Goal: Transaction & Acquisition: Purchase product/service

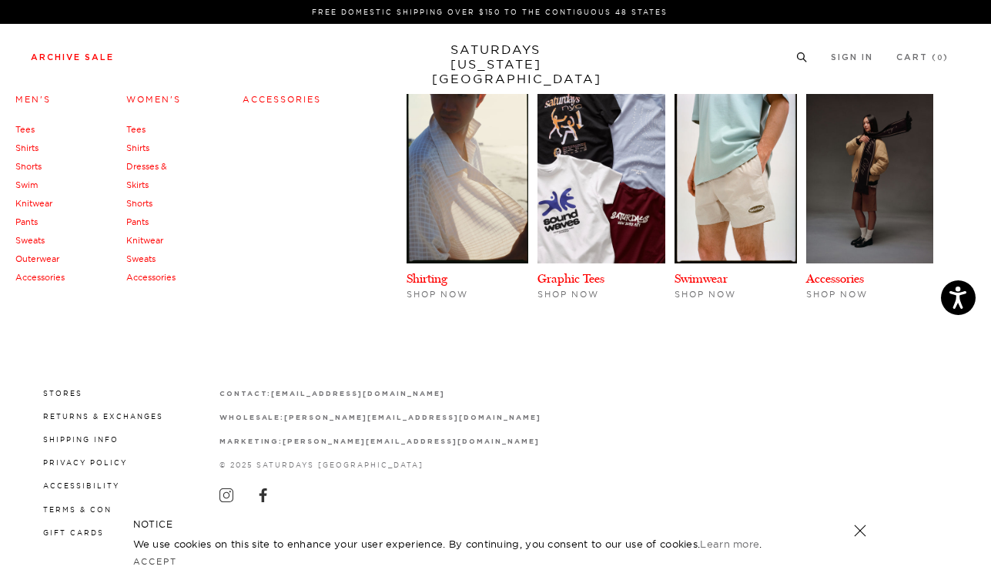
click at [100, 53] on link "Archive Sale" at bounding box center [72, 57] width 83 height 8
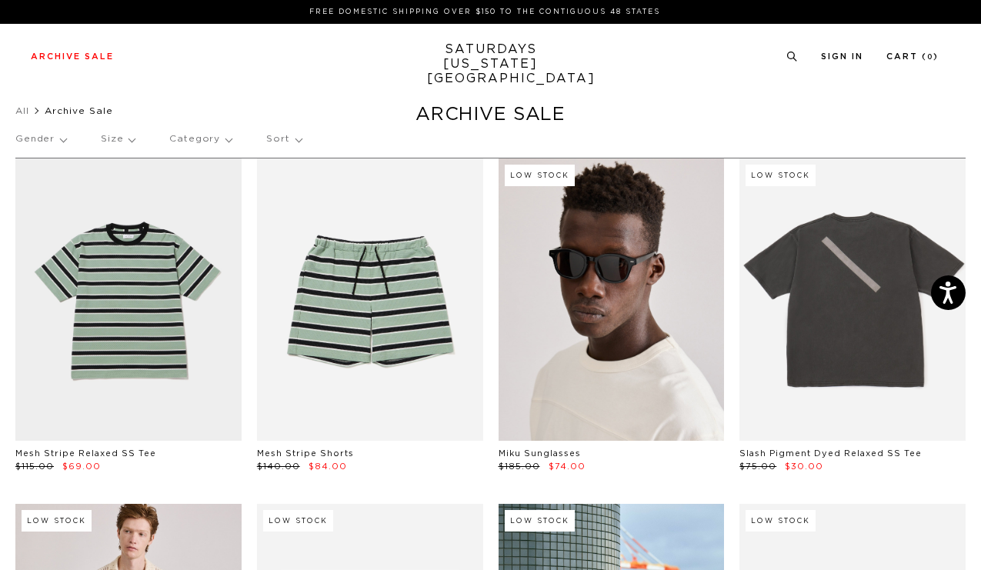
click at [614, 330] on link at bounding box center [612, 300] width 226 height 282
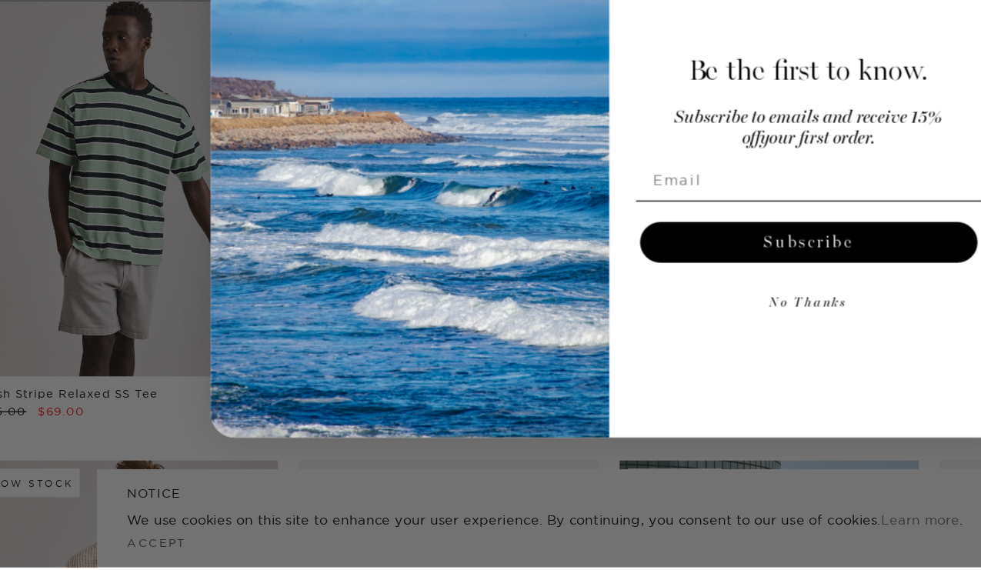
scroll to position [15, 0]
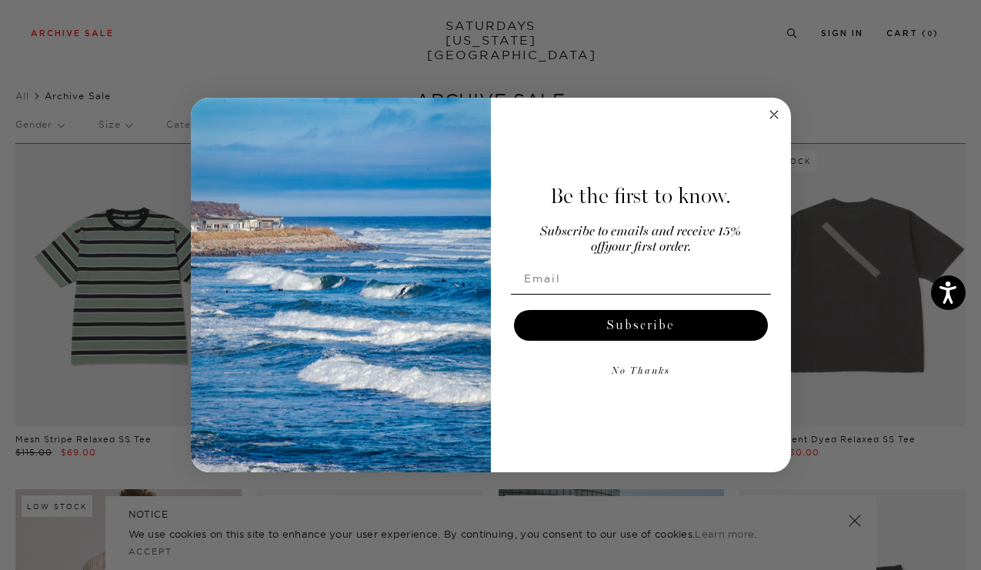
click at [774, 112] on circle "Close dialog" at bounding box center [774, 114] width 18 height 18
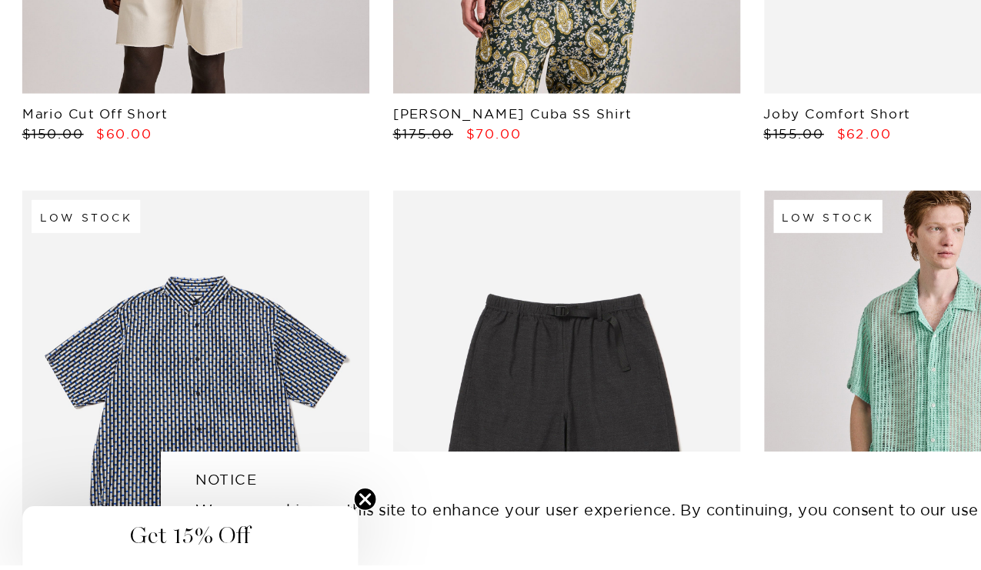
scroll to position [2062, 0]
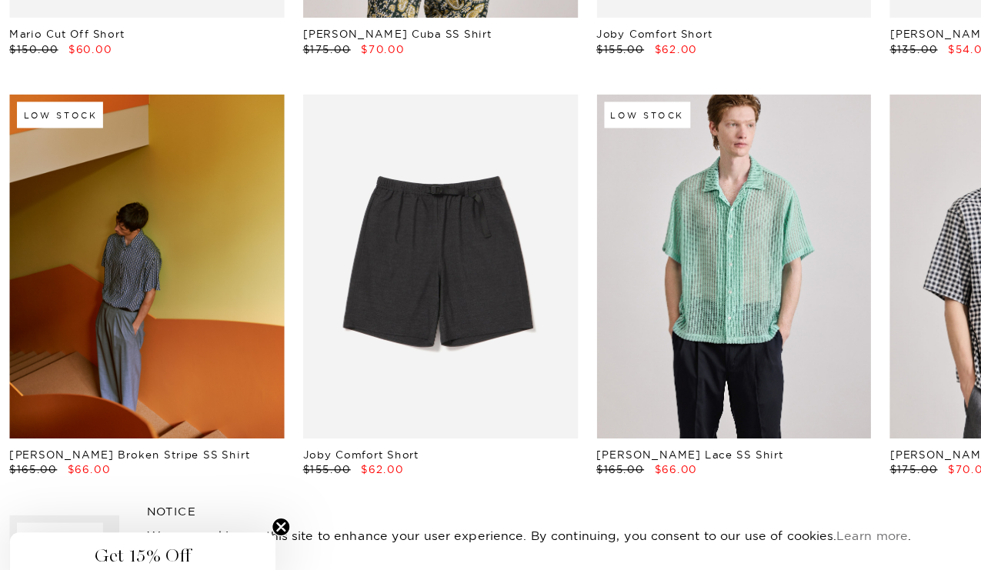
click at [147, 369] on link at bounding box center [128, 312] width 226 height 282
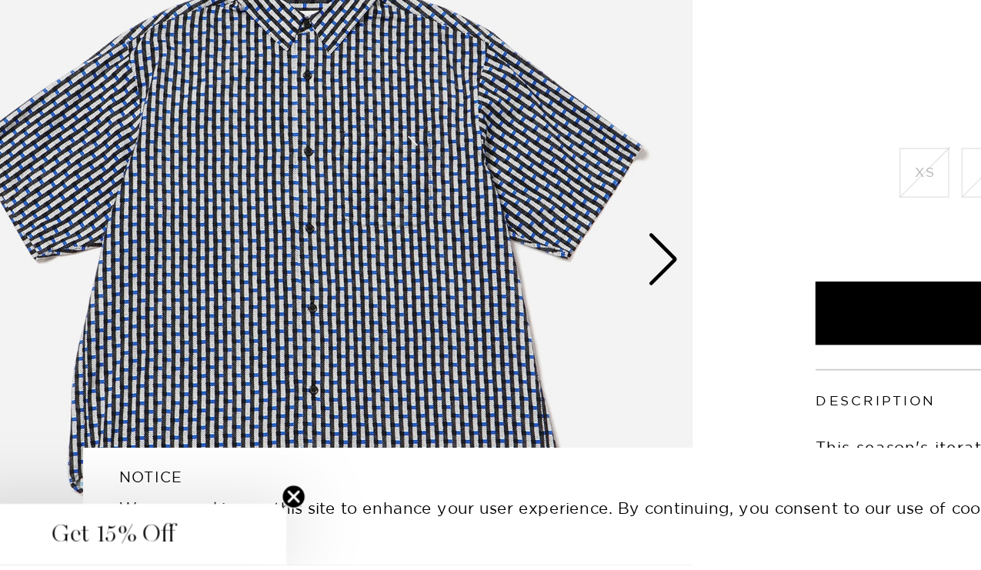
scroll to position [39, 0]
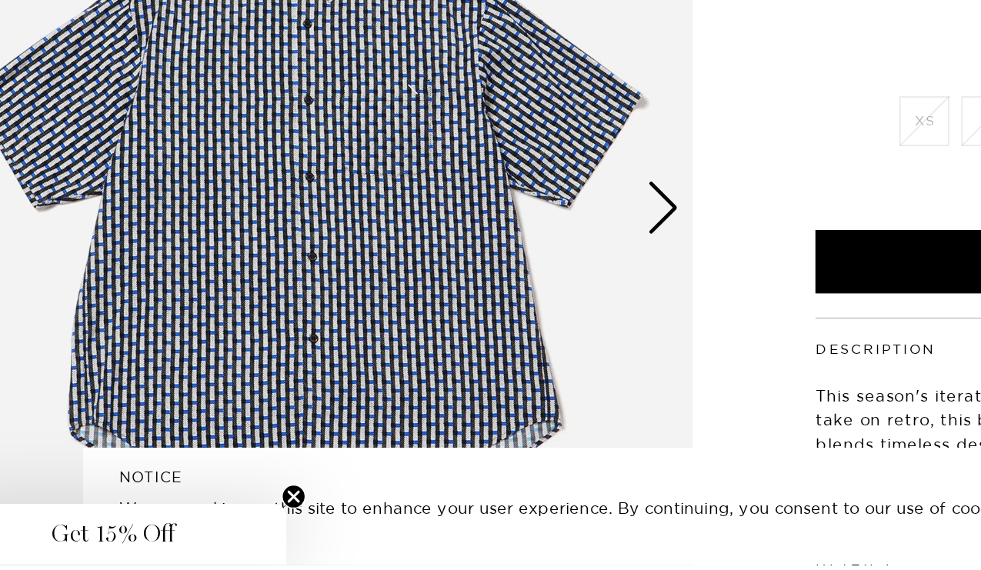
click at [463, 352] on div "Next slide" at bounding box center [473, 345] width 21 height 34
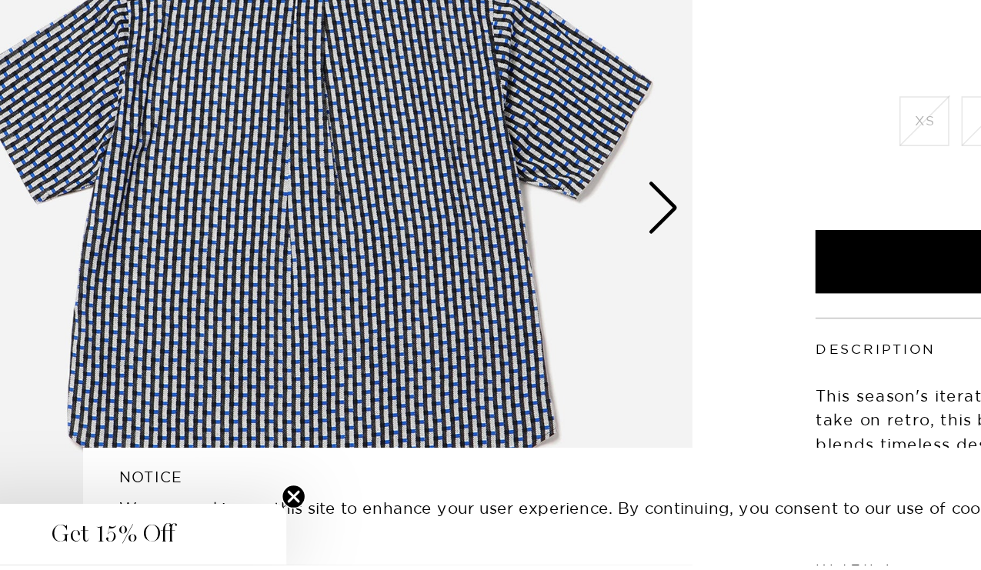
click at [466, 353] on div "Next slide" at bounding box center [473, 345] width 21 height 34
click at [473, 344] on div "Next slide" at bounding box center [473, 345] width 21 height 34
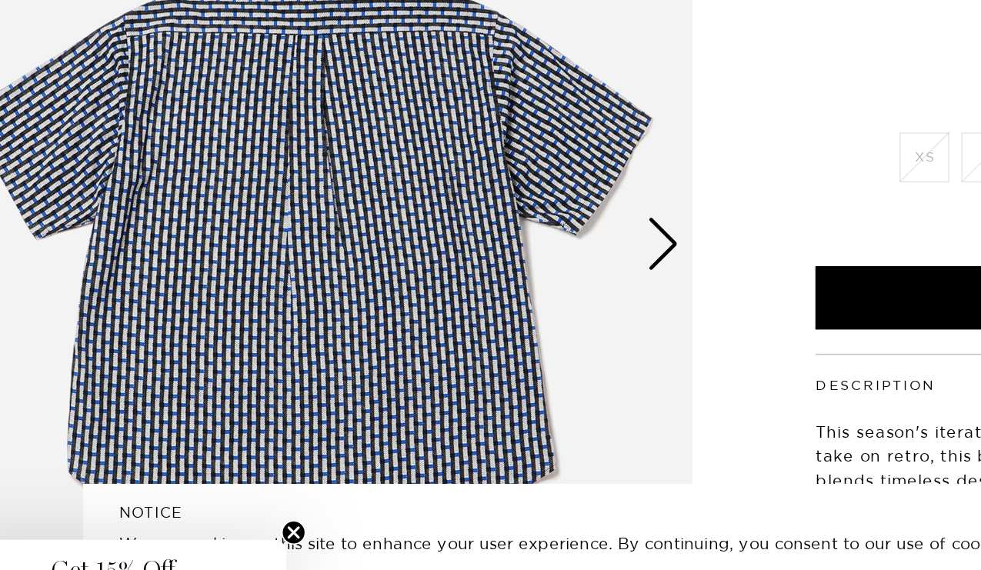
click at [483, 337] on img at bounding box center [245, 344] width 491 height 613
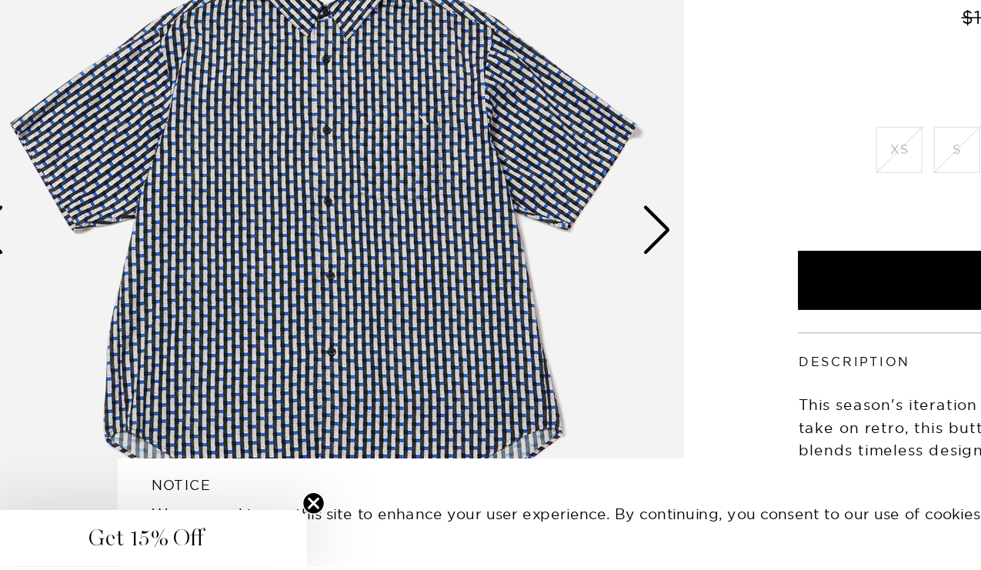
scroll to position [42, 0]
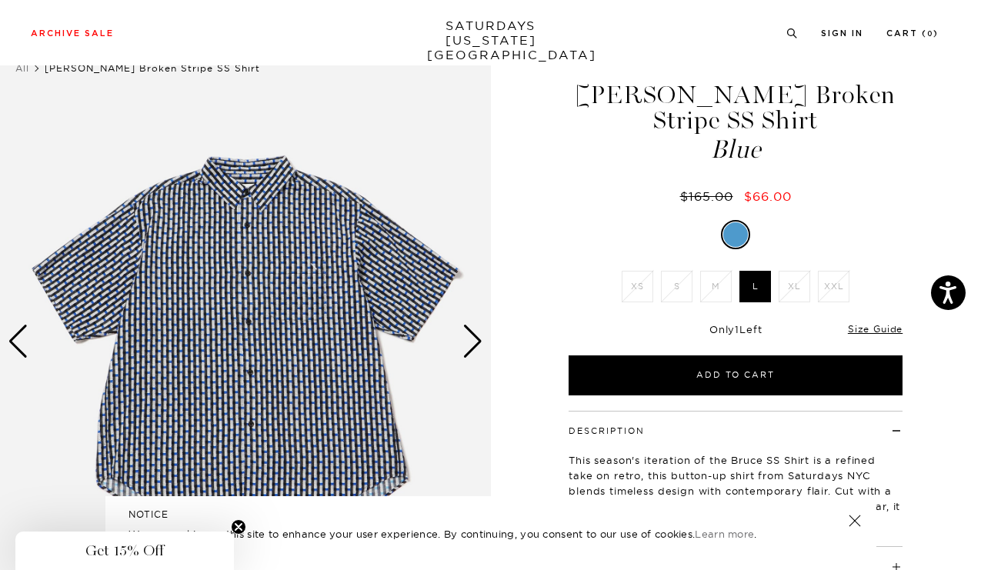
click at [474, 346] on div "Next slide" at bounding box center [473, 342] width 21 height 34
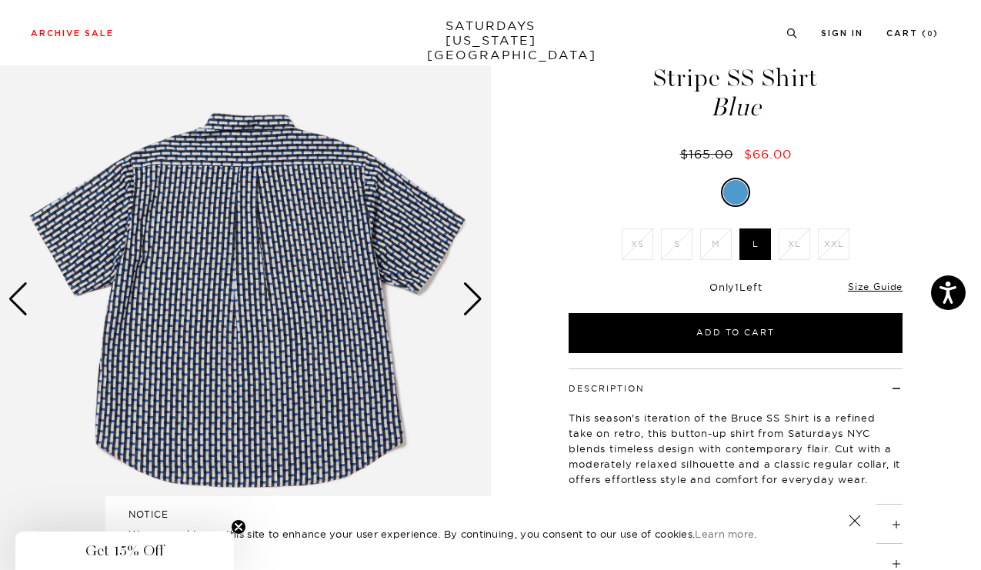
scroll to position [94, 0]
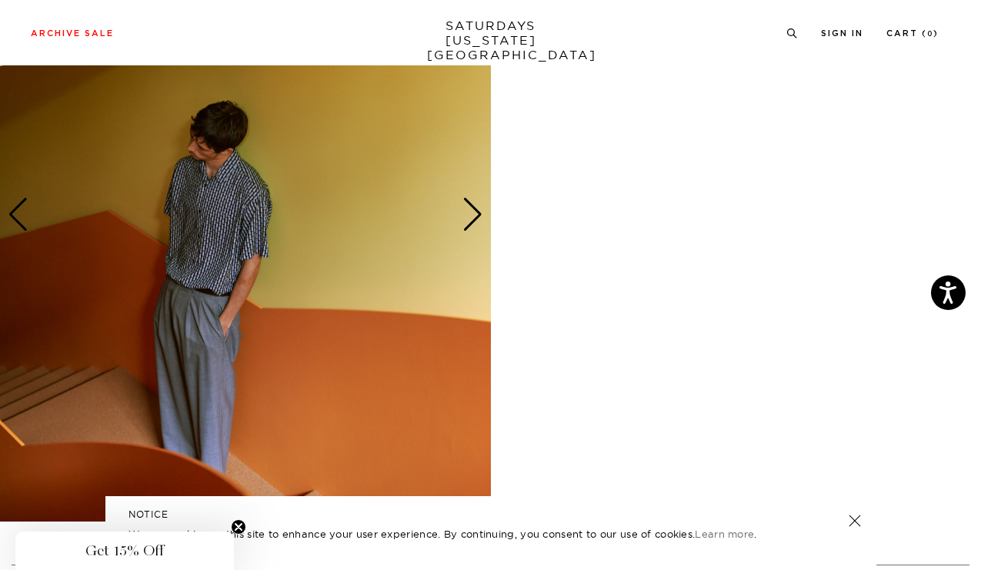
scroll to position [787, 0]
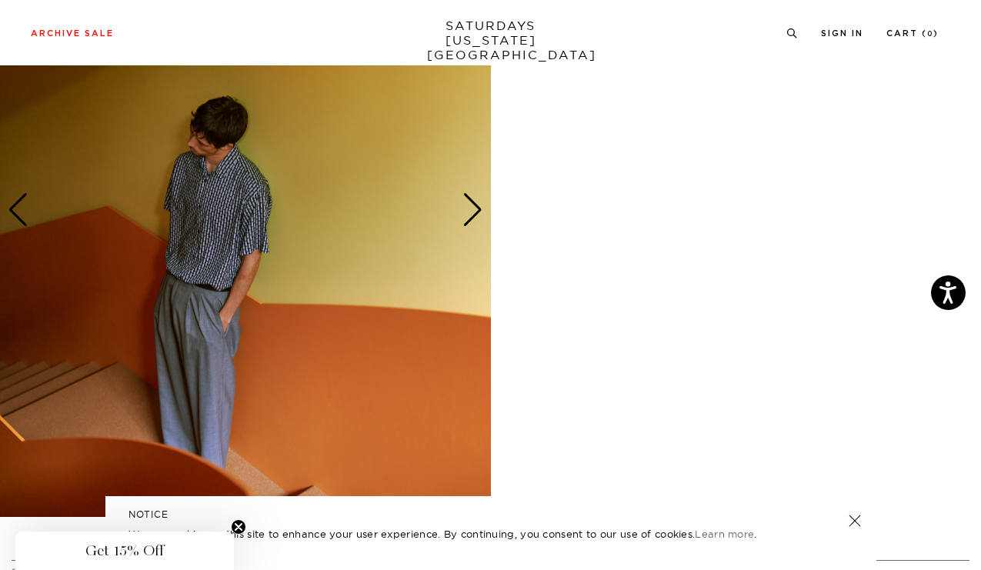
click at [473, 222] on div "Next slide" at bounding box center [473, 210] width 21 height 34
click at [470, 209] on div "Next slide" at bounding box center [473, 210] width 21 height 34
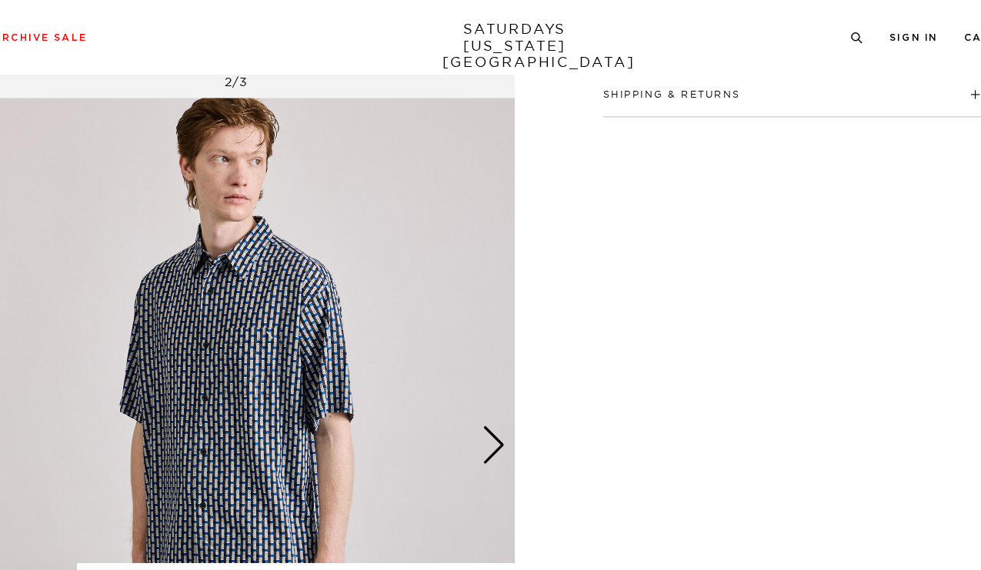
scroll to position [600, 0]
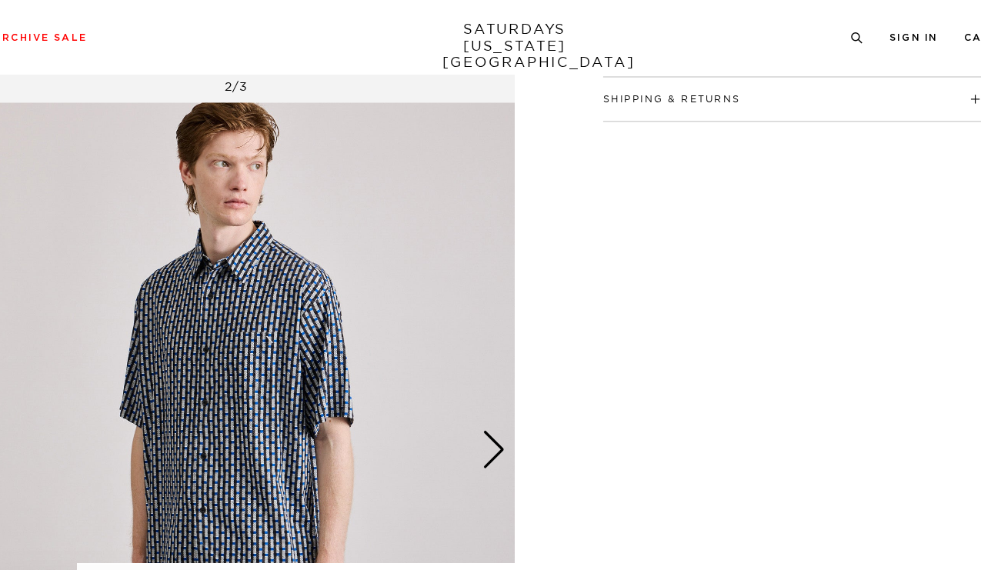
click at [475, 397] on div "Next slide" at bounding box center [473, 397] width 21 height 34
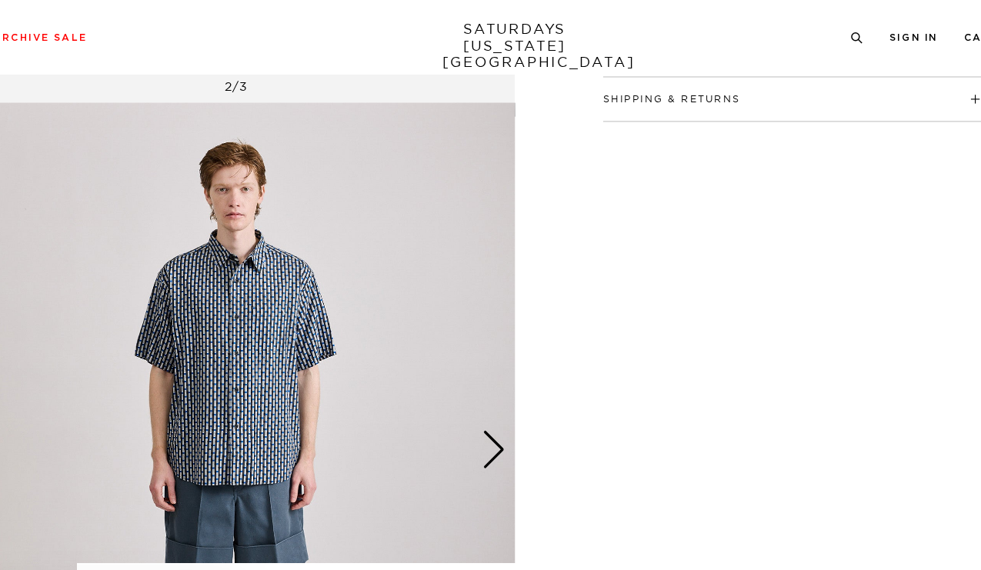
click at [475, 397] on div "Next slide" at bounding box center [473, 397] width 21 height 34
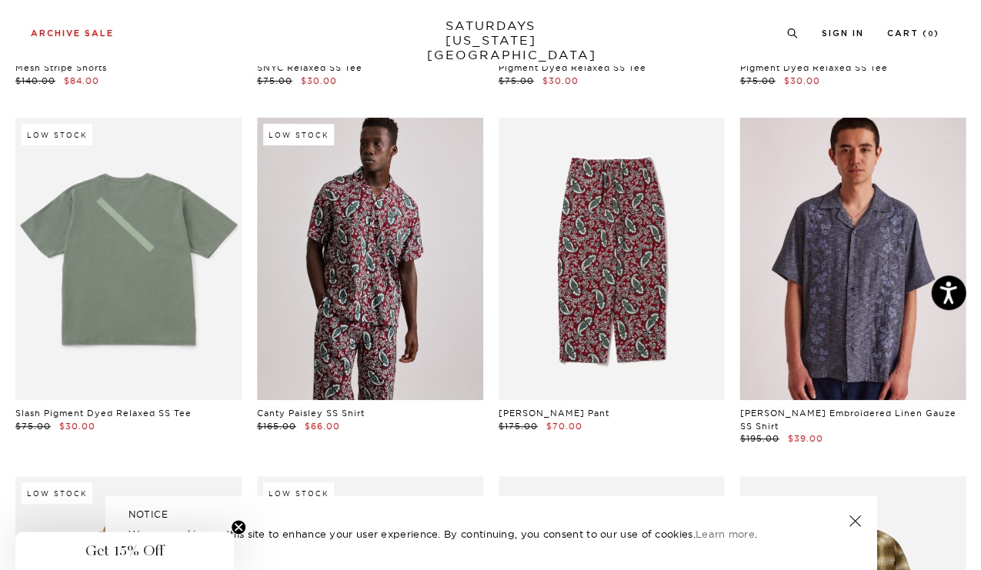
scroll to position [3843, 0]
click at [838, 306] on link at bounding box center [853, 260] width 226 height 282
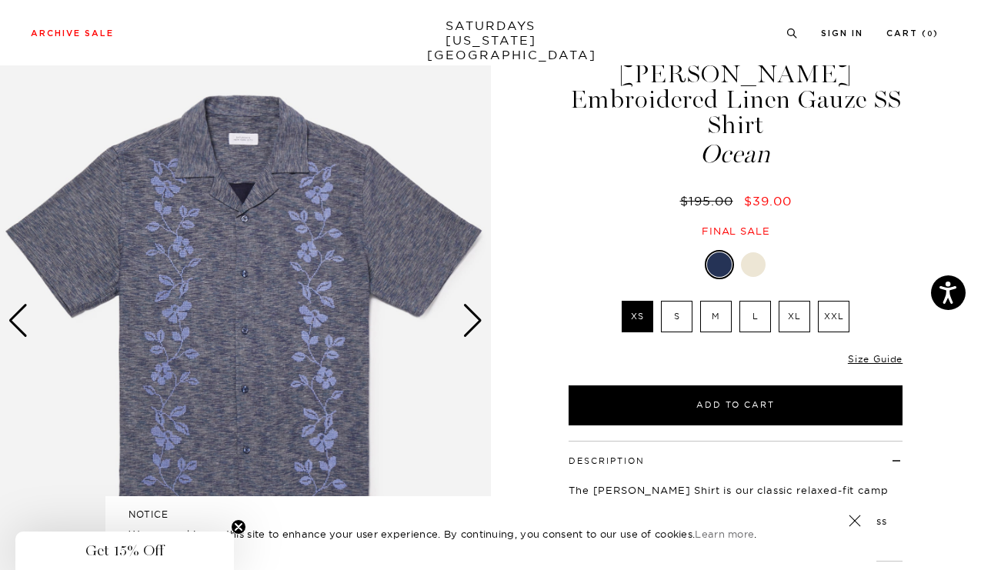
scroll to position [65, 0]
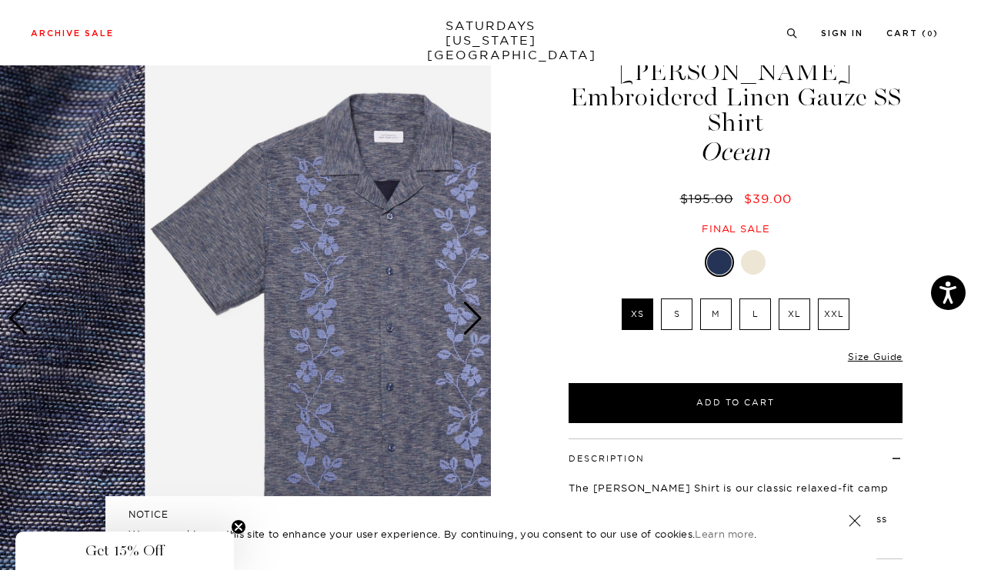
click at [682, 321] on div "1 / 4 Ocean $195.00" at bounding box center [490, 345] width 981 height 666
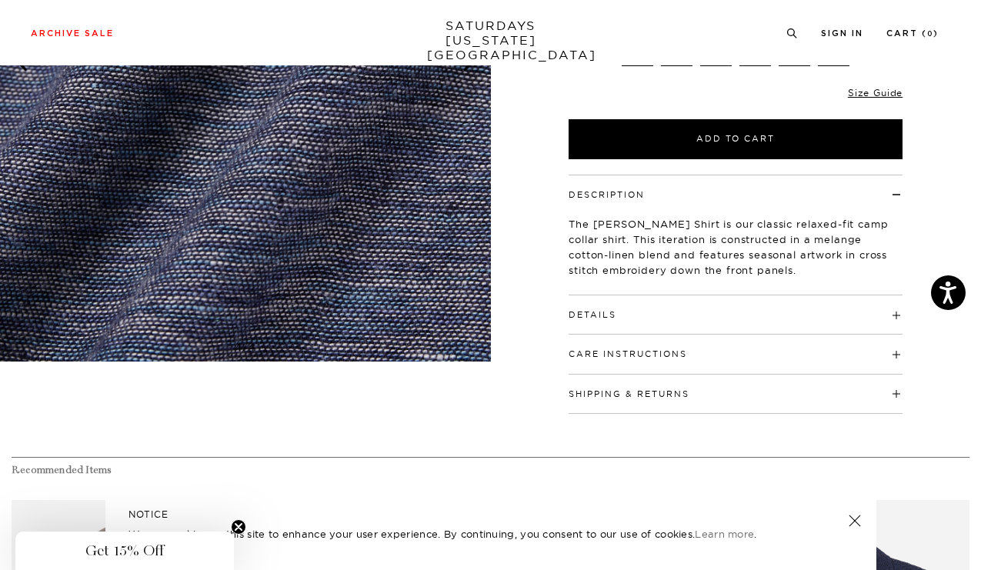
scroll to position [91, 5]
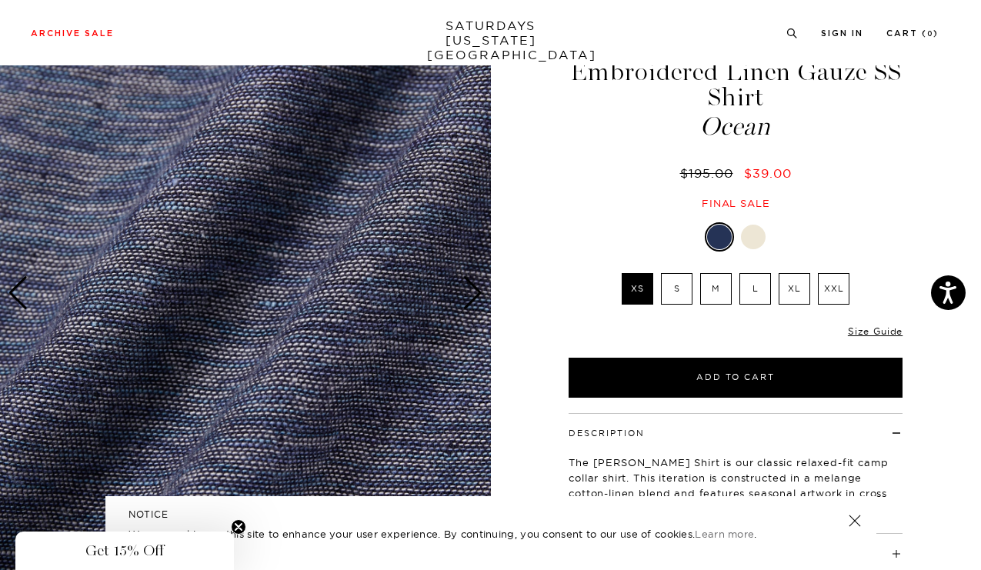
click at [458, 318] on div at bounding box center [245, 293] width 491 height 613
click at [58, 367] on img at bounding box center [245, 293] width 491 height 613
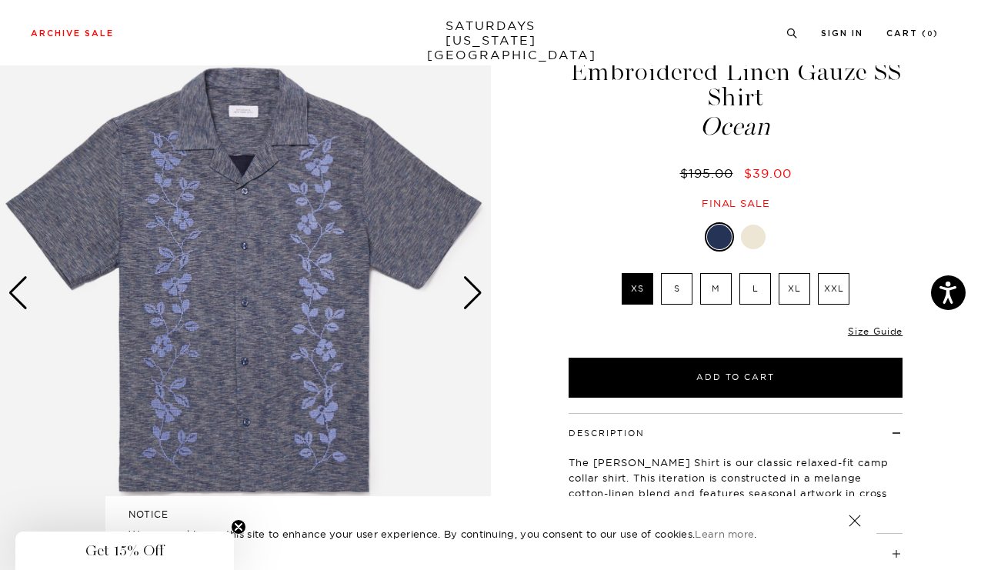
click at [137, 385] on img at bounding box center [245, 293] width 491 height 613
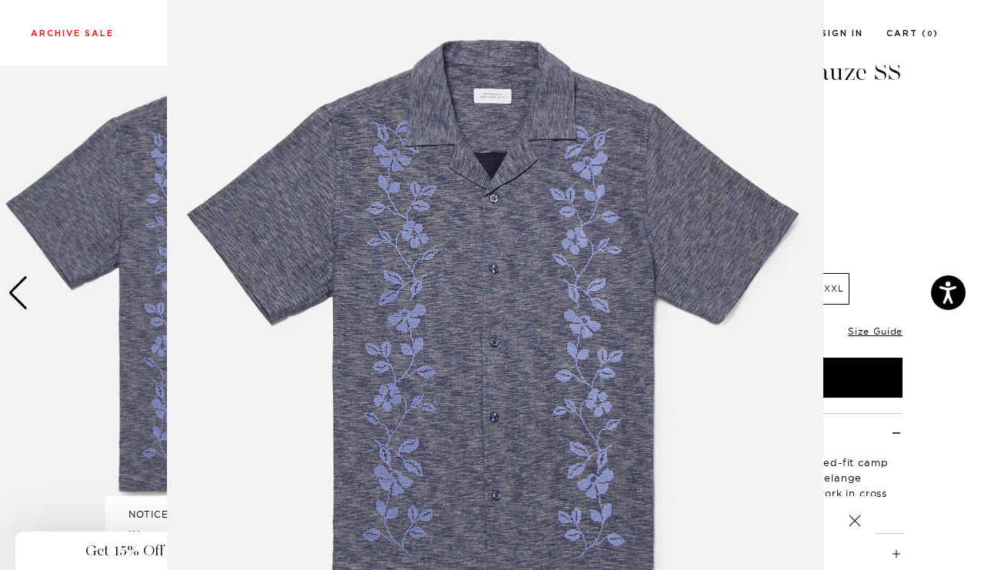
scroll to position [52, 0]
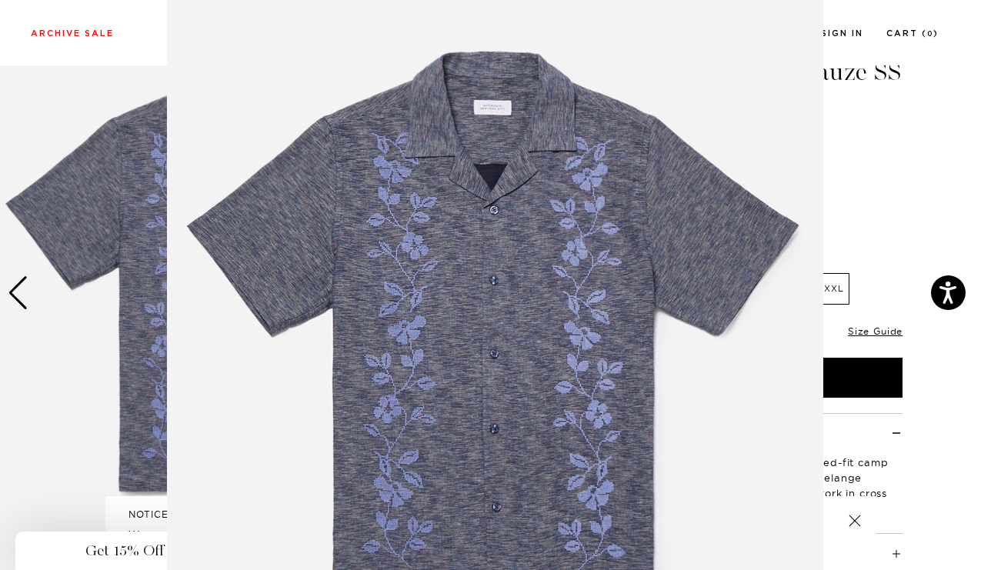
click at [757, 124] on img at bounding box center [495, 342] width 657 height 788
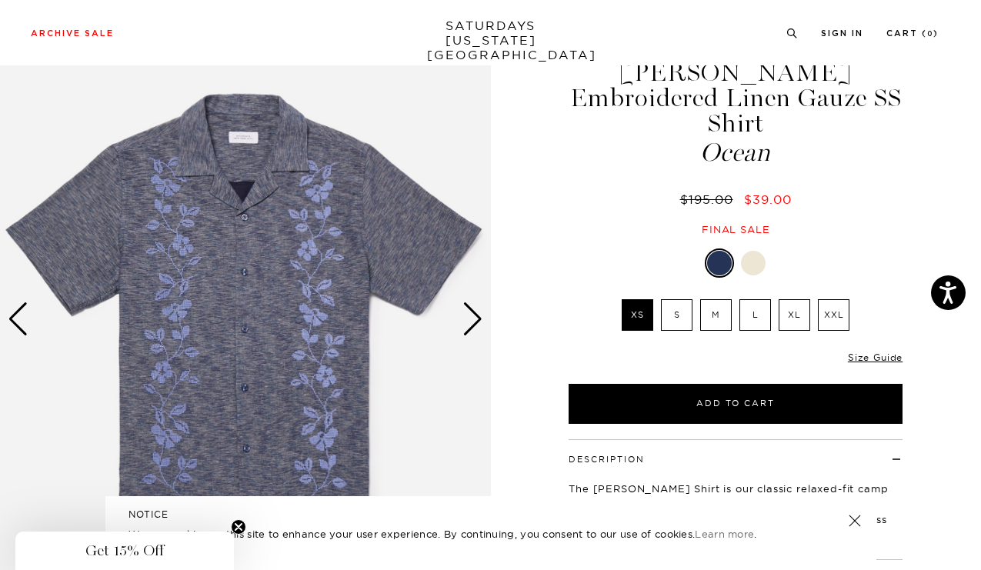
scroll to position [58, 0]
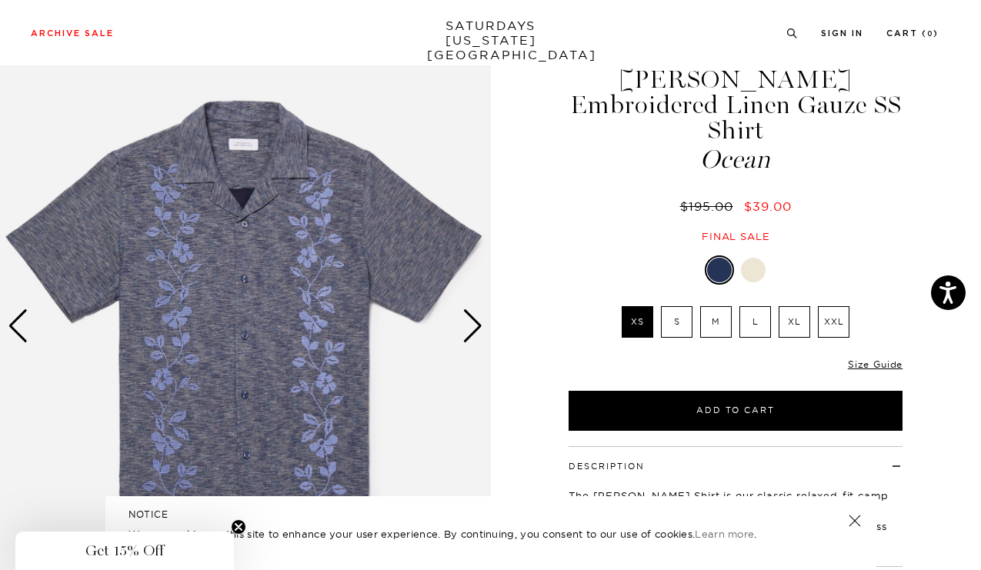
click at [976, 134] on div "1 / 4 Ocean $195.00" at bounding box center [490, 353] width 981 height 666
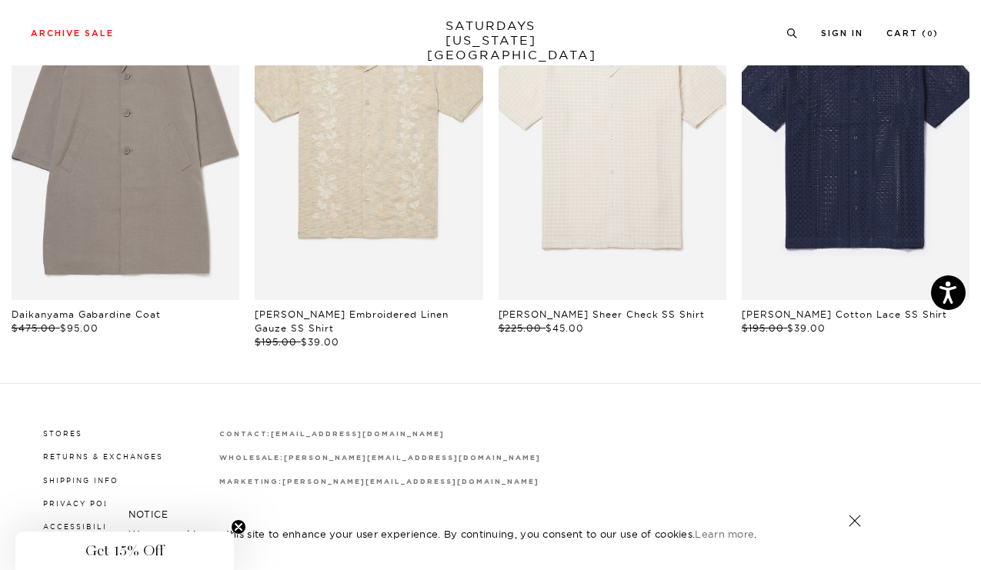
scroll to position [884, 0]
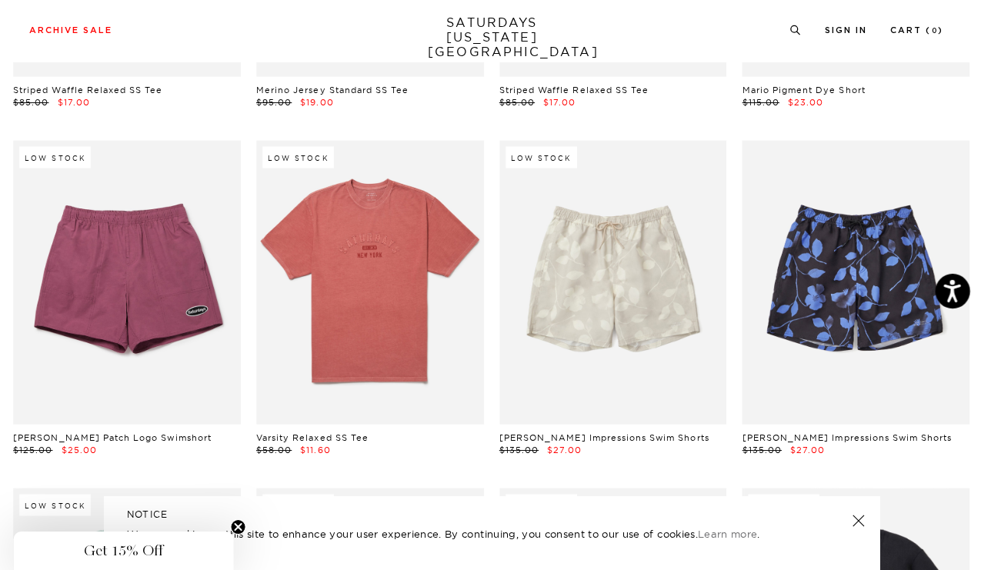
scroll to position [5561, 0]
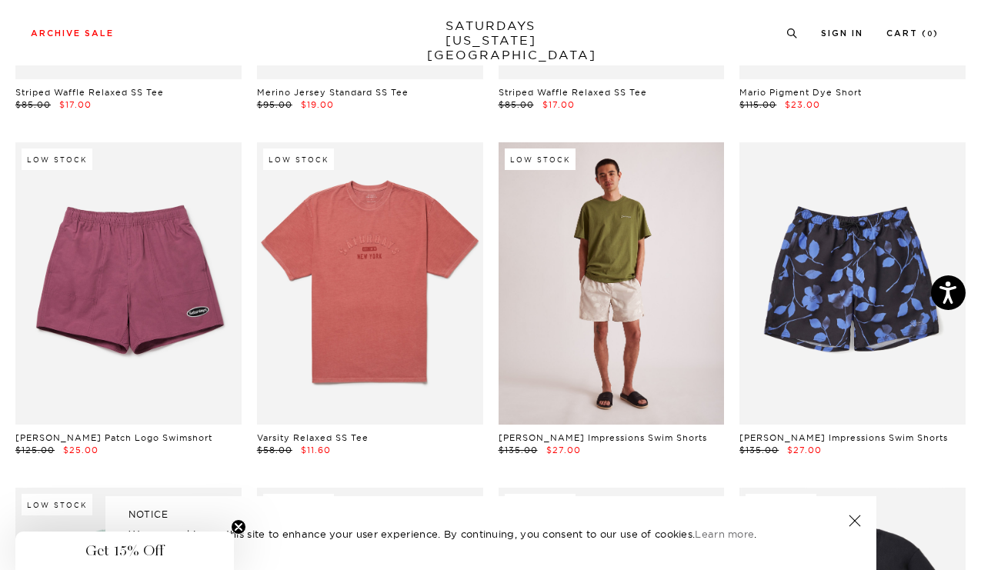
click at [603, 310] on link at bounding box center [612, 283] width 226 height 282
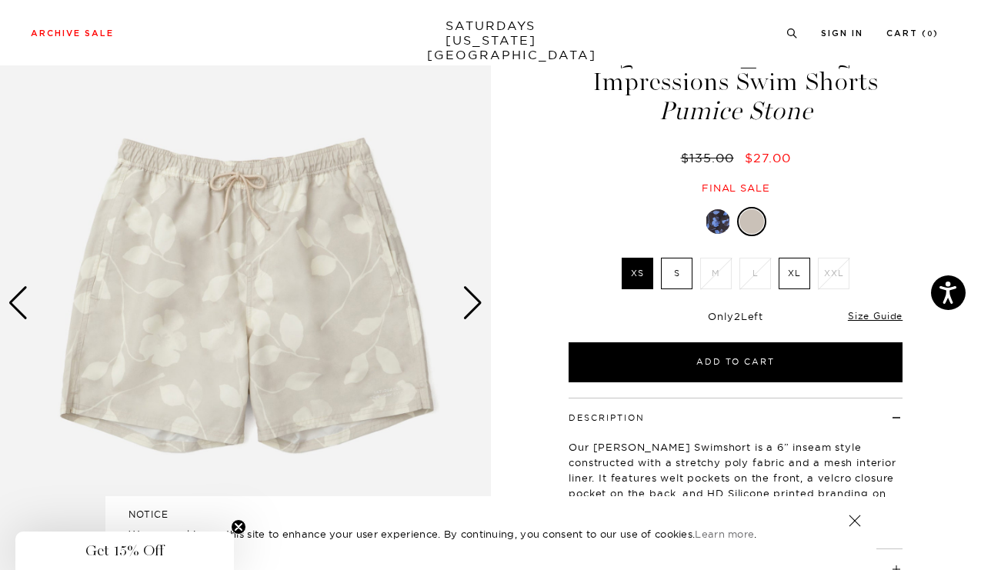
scroll to position [156, 0]
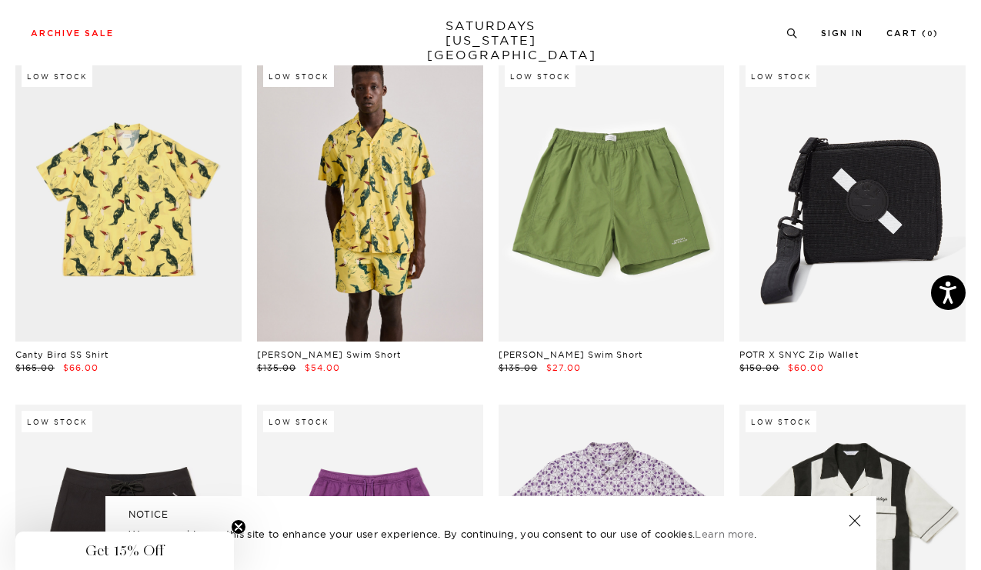
scroll to position [8385, 0]
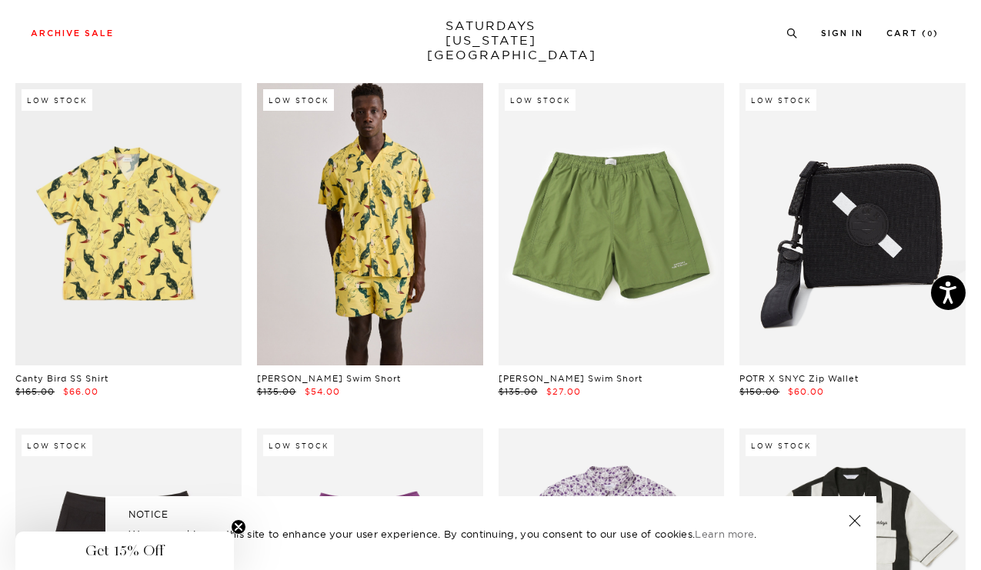
click at [398, 252] on link at bounding box center [370, 224] width 226 height 282
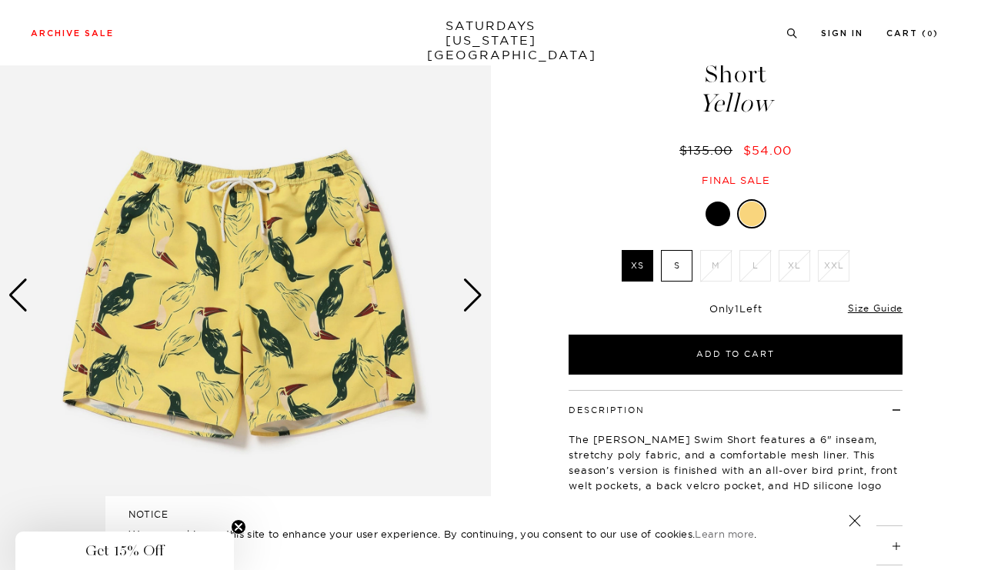
scroll to position [91, 0]
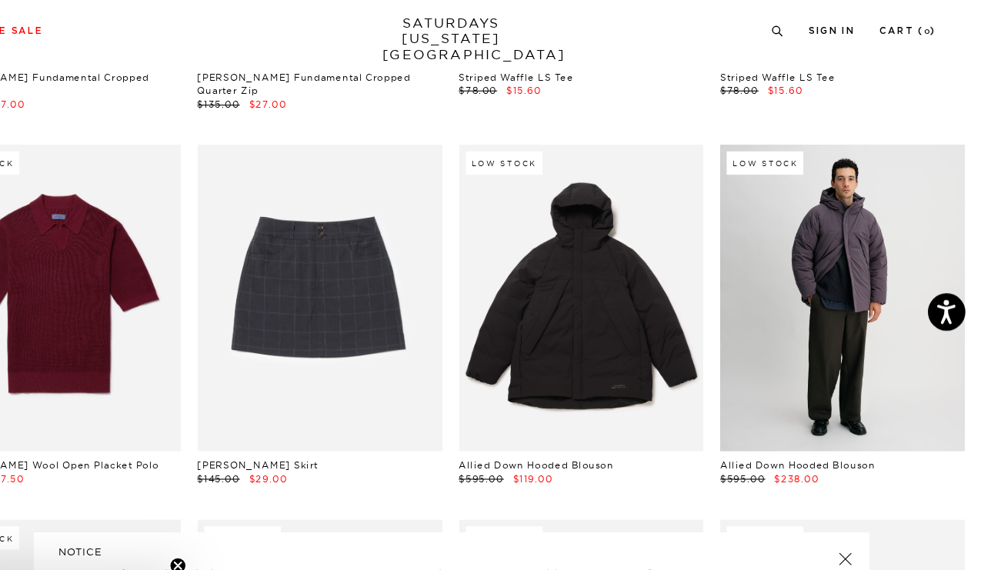
scroll to position [21543, 0]
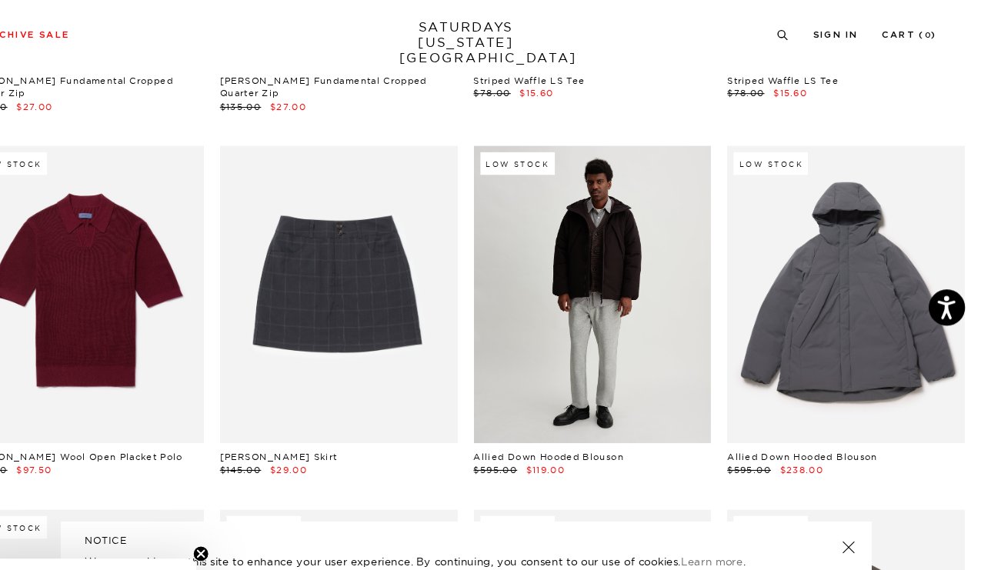
click at [586, 245] on link at bounding box center [612, 280] width 226 height 282
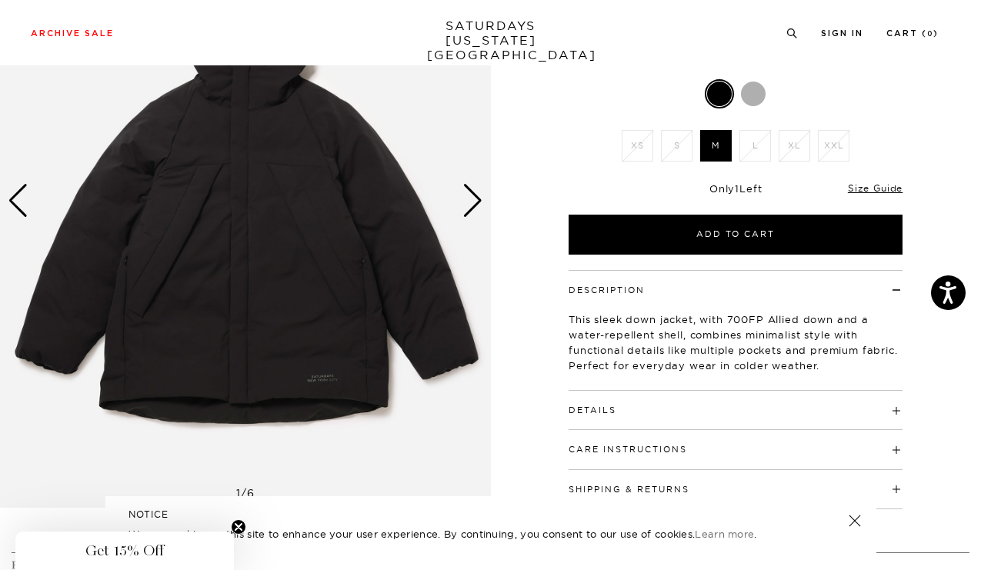
scroll to position [165, 0]
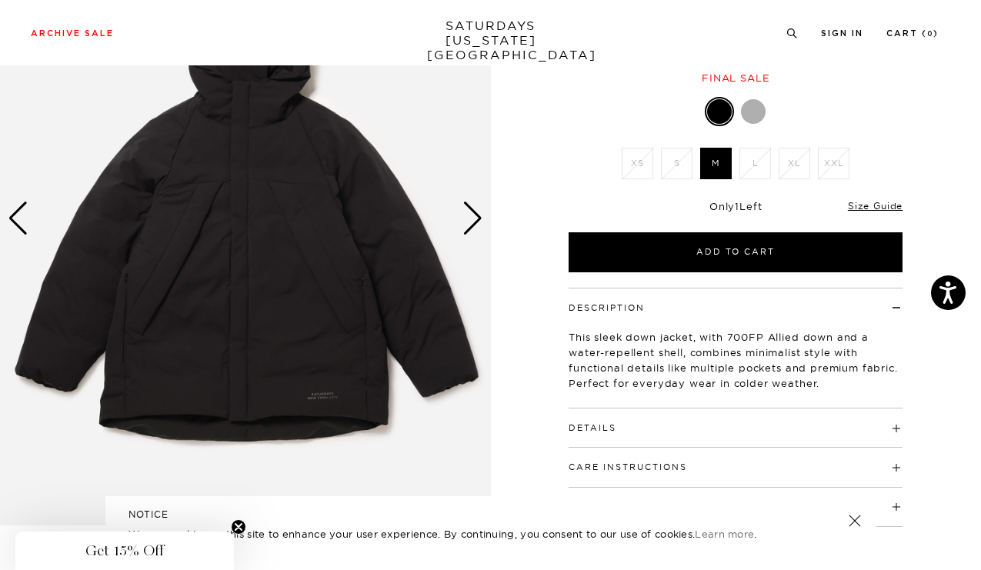
click at [526, 157] on div "1 / 6" at bounding box center [490, 219] width 981 height 615
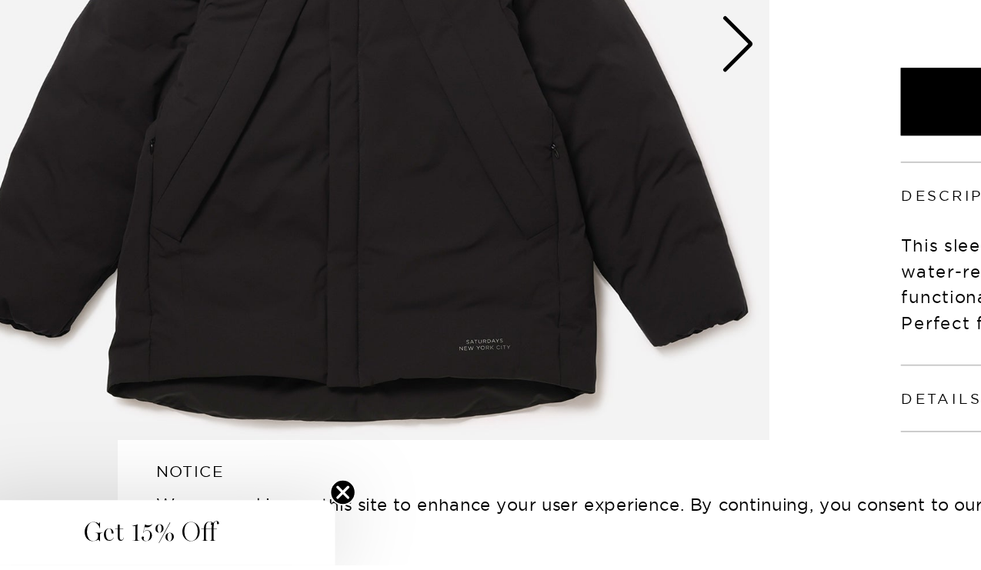
scroll to position [132, 0]
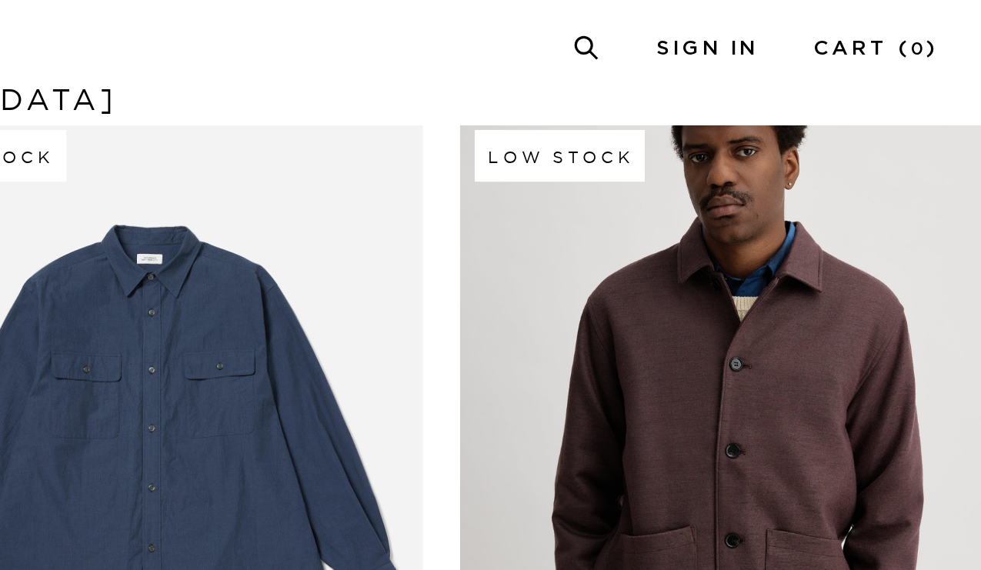
scroll to position [21967, 1]
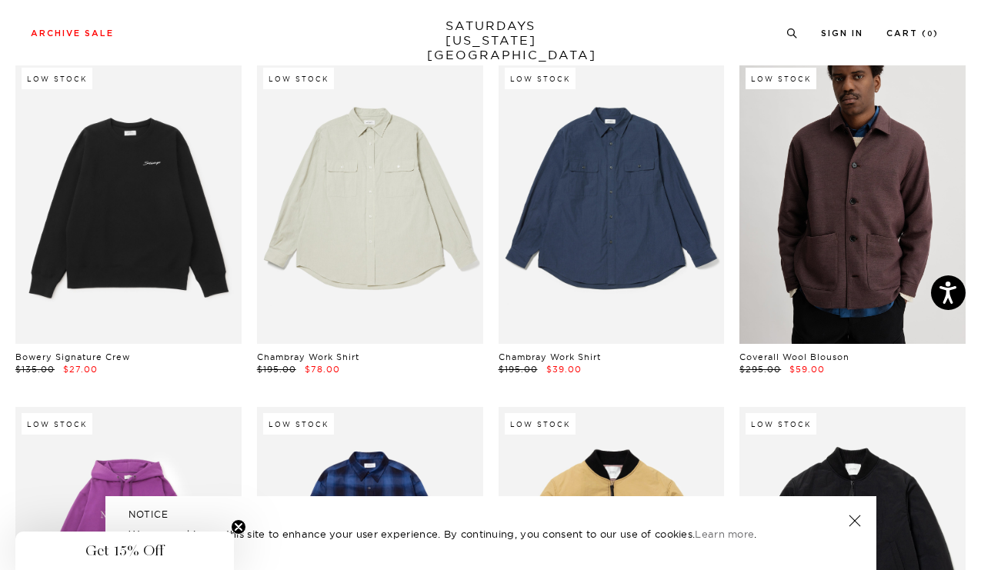
click at [802, 254] on link at bounding box center [853, 203] width 226 height 282
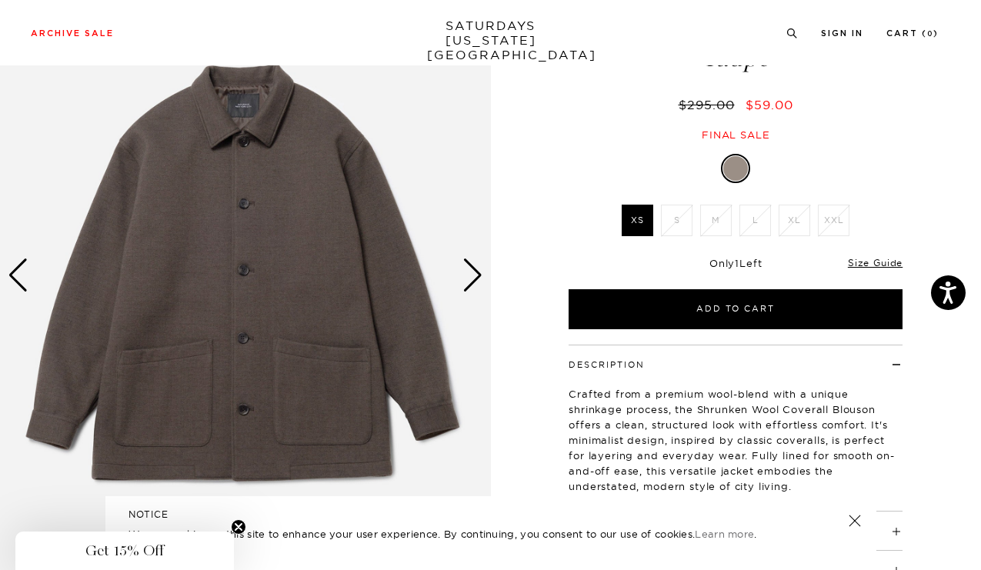
scroll to position [112, 0]
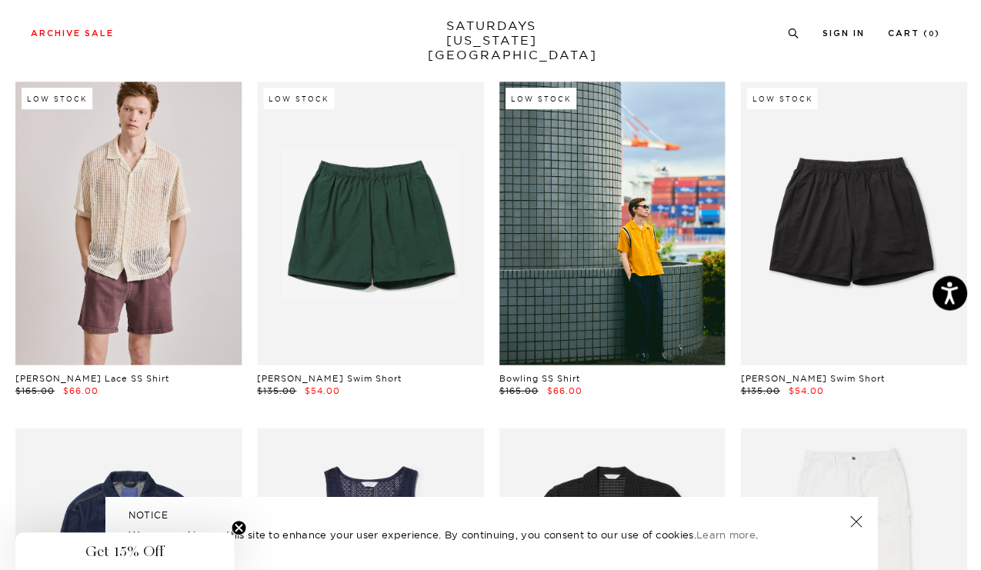
scroll to position [422, 0]
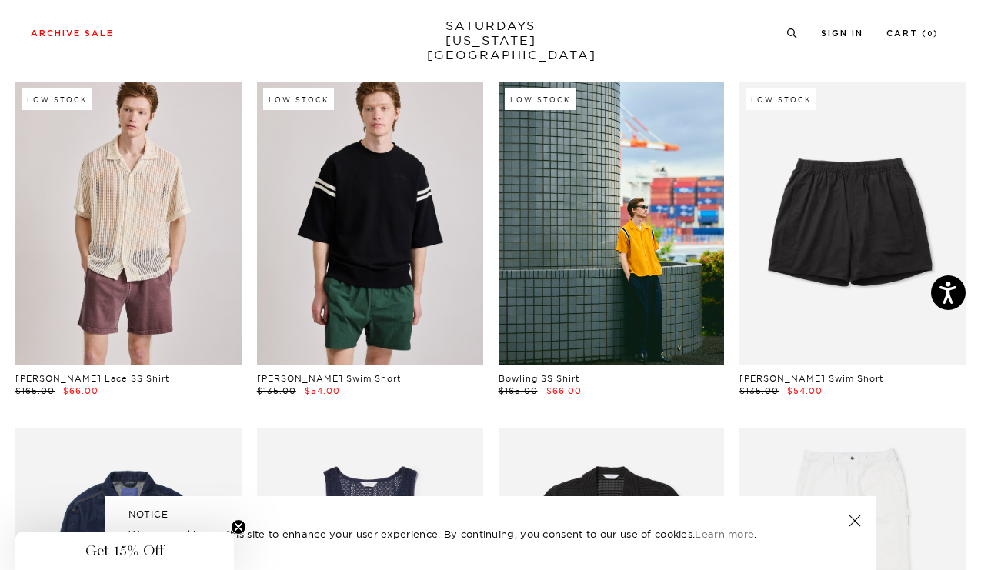
click at [325, 194] on link at bounding box center [370, 223] width 226 height 282
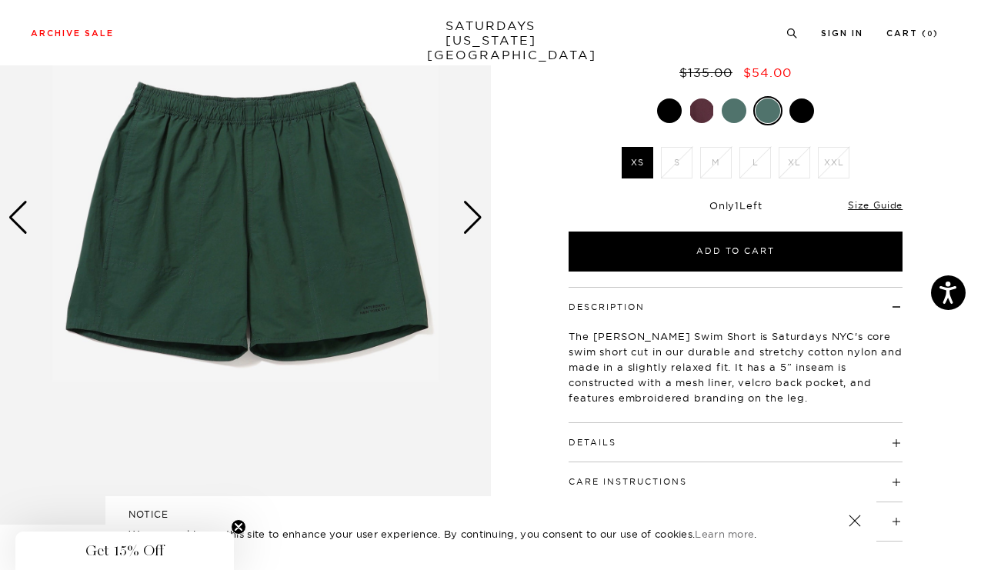
scroll to position [255, 0]
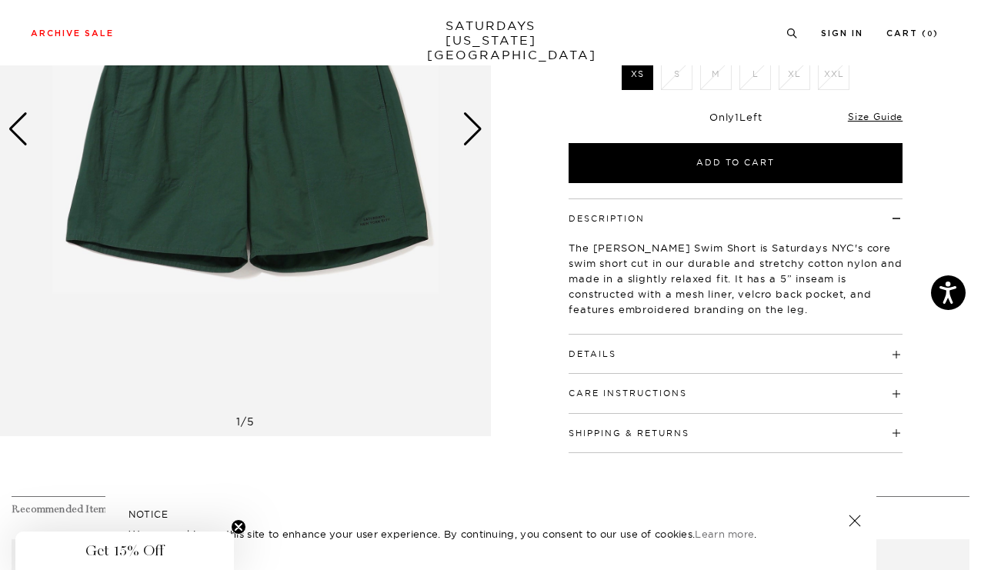
click at [473, 142] on div "Next slide" at bounding box center [473, 129] width 21 height 34
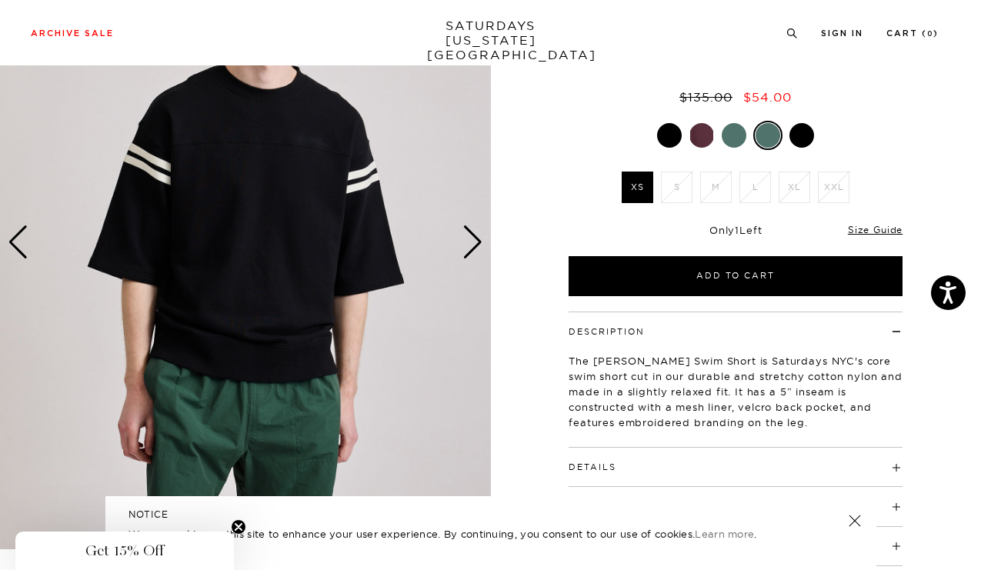
scroll to position [0, 0]
